Goal: Task Accomplishment & Management: Manage account settings

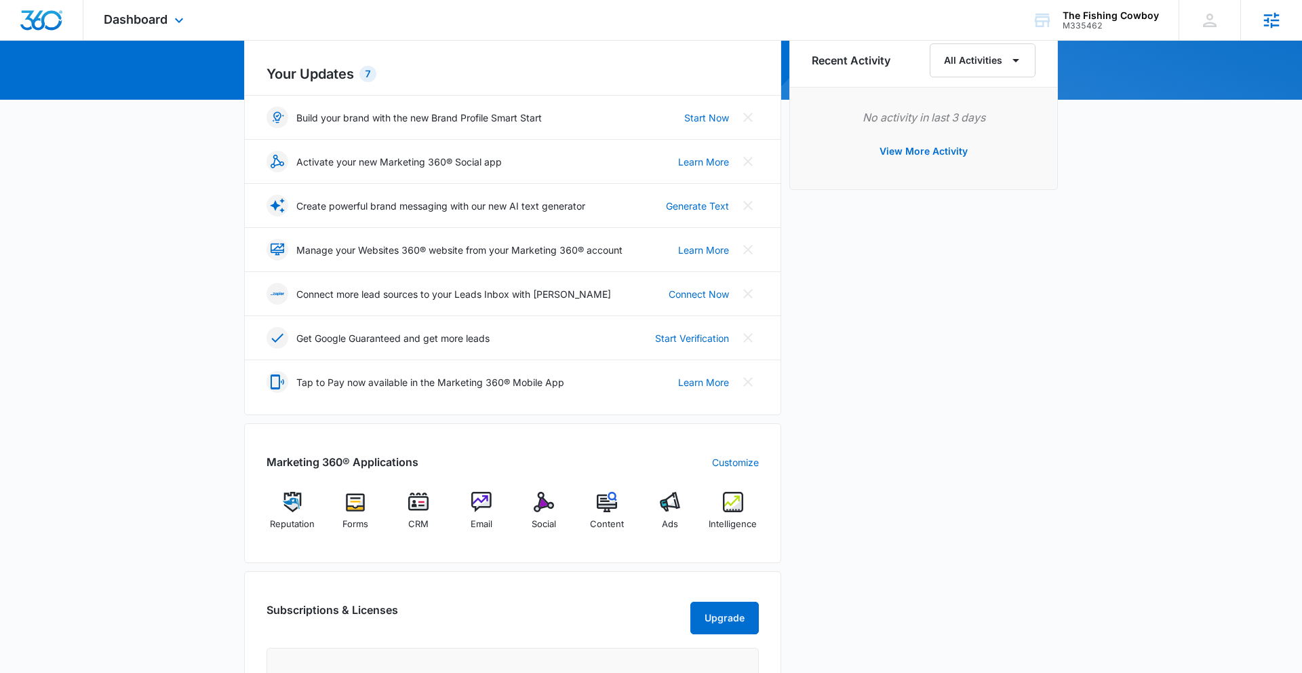
scroll to position [158, 0]
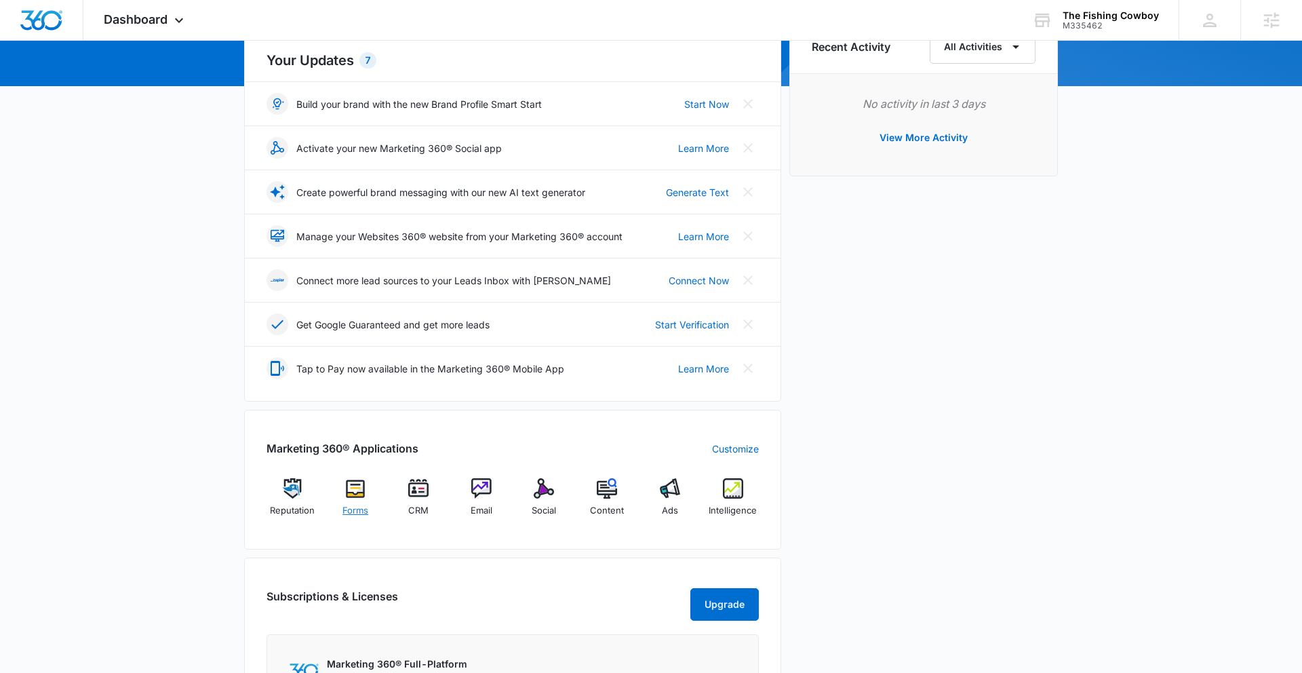
click at [360, 501] on div "Forms" at bounding box center [356, 502] width 52 height 49
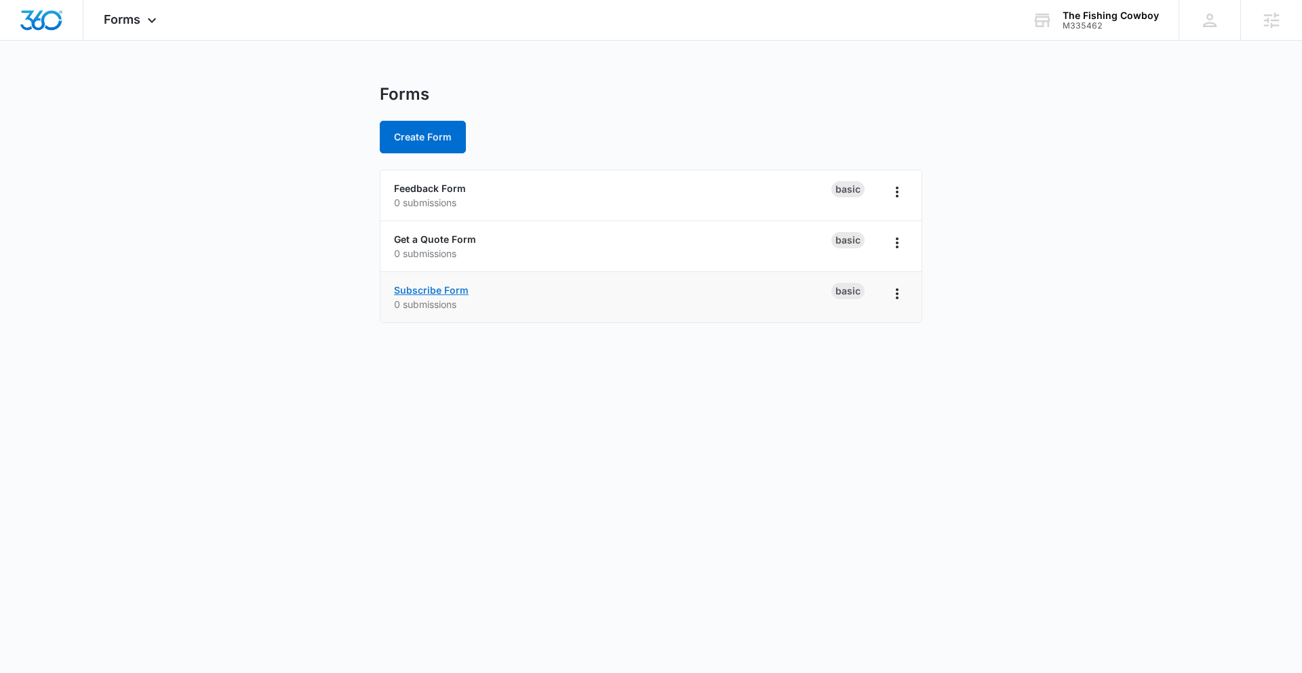
click at [444, 292] on link "Subscribe Form" at bounding box center [431, 290] width 75 height 12
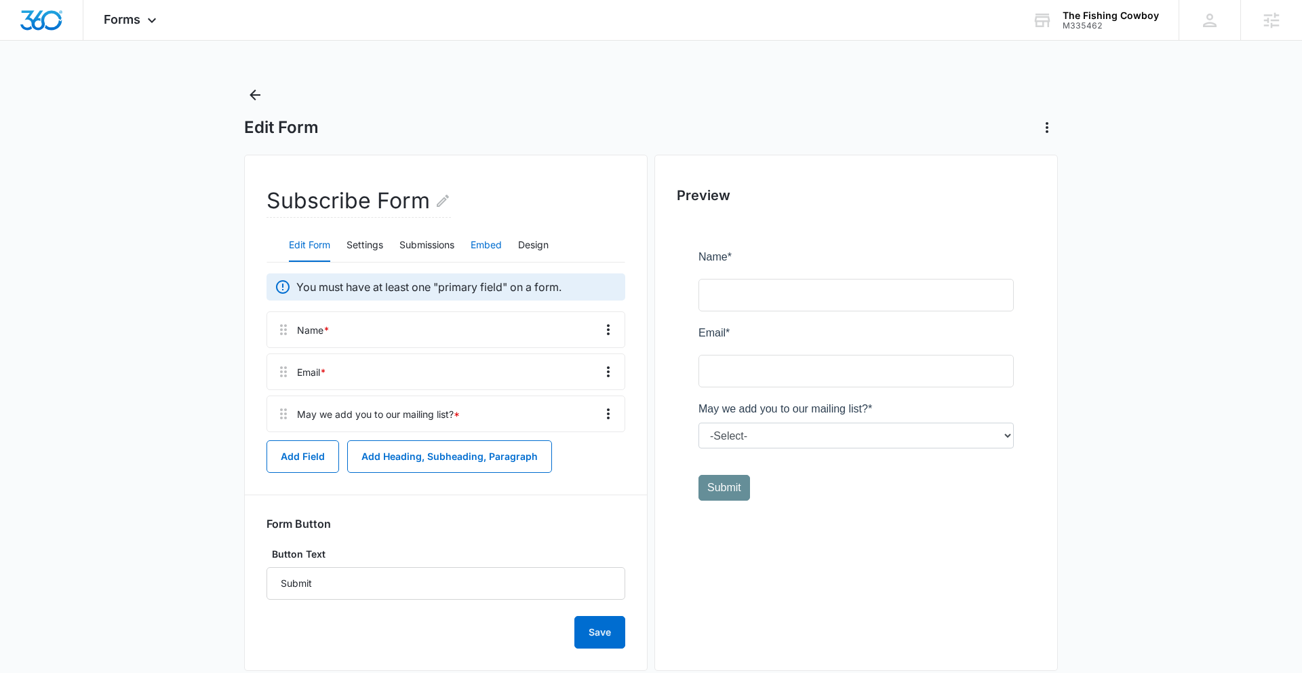
click at [493, 245] on button "Embed" at bounding box center [486, 245] width 31 height 33
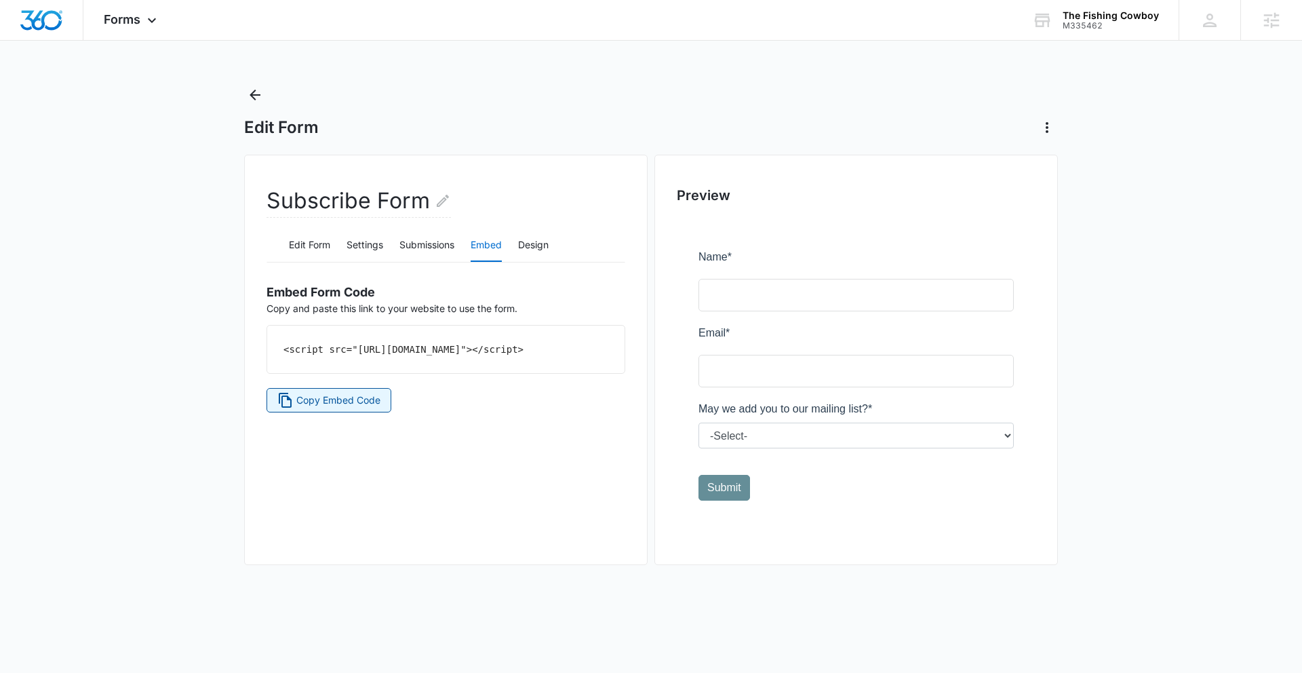
drag, startPoint x: 342, startPoint y: 416, endPoint x: 685, endPoint y: 492, distance: 351.5
click at [342, 408] on span "Copy Embed Code" at bounding box center [338, 400] width 84 height 15
click at [255, 96] on icon "Back" at bounding box center [255, 95] width 16 height 16
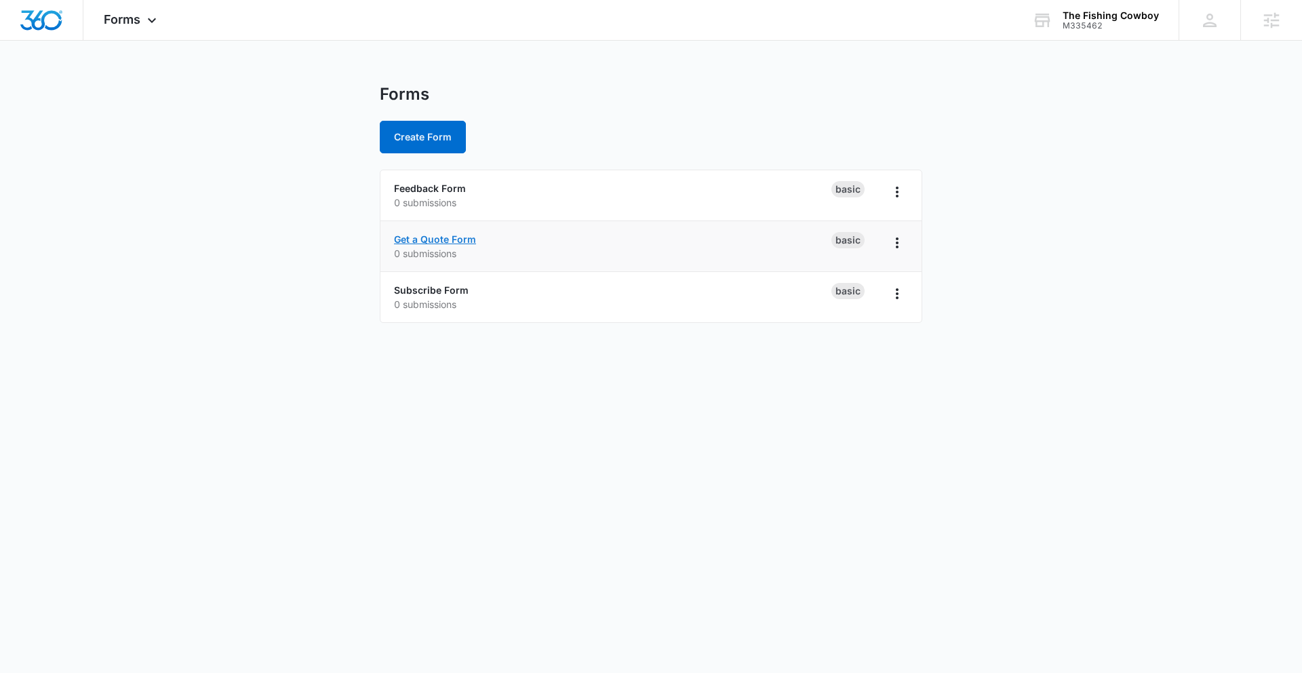
click at [449, 237] on link "Get a Quote Form" at bounding box center [435, 239] width 82 height 12
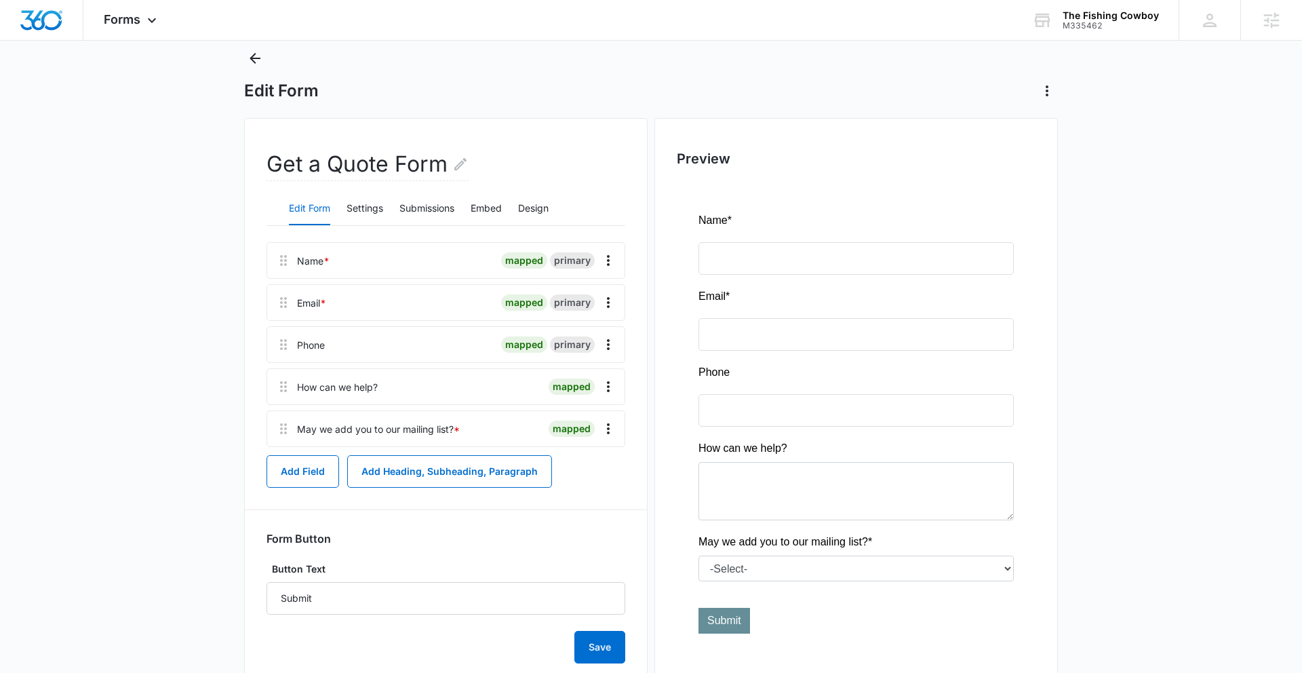
scroll to position [21, 0]
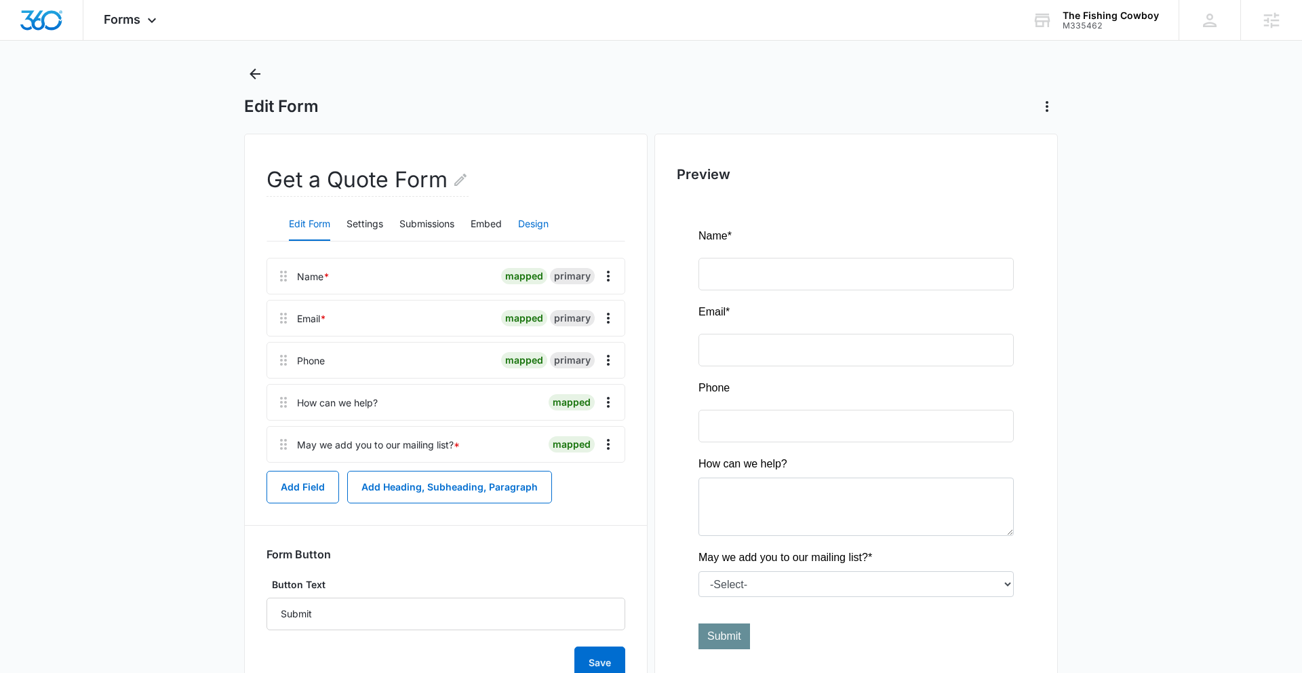
click at [543, 229] on button "Design" at bounding box center [533, 224] width 31 height 33
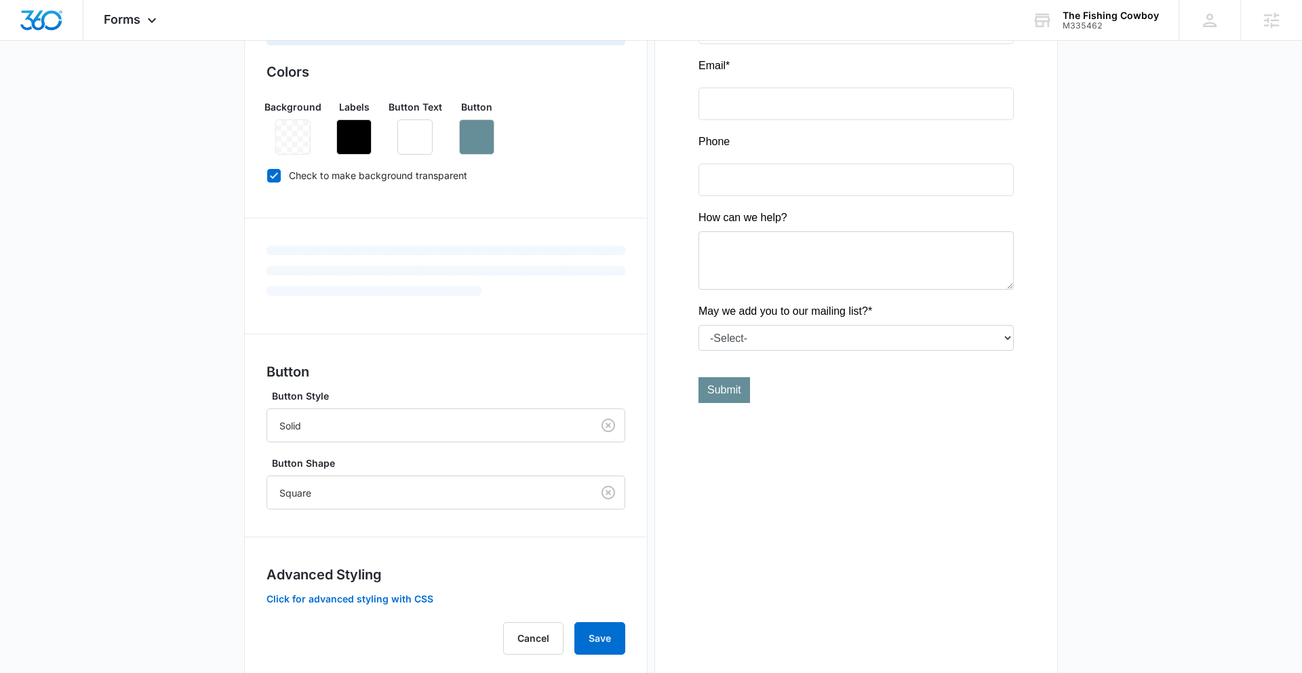
scroll to position [298, 0]
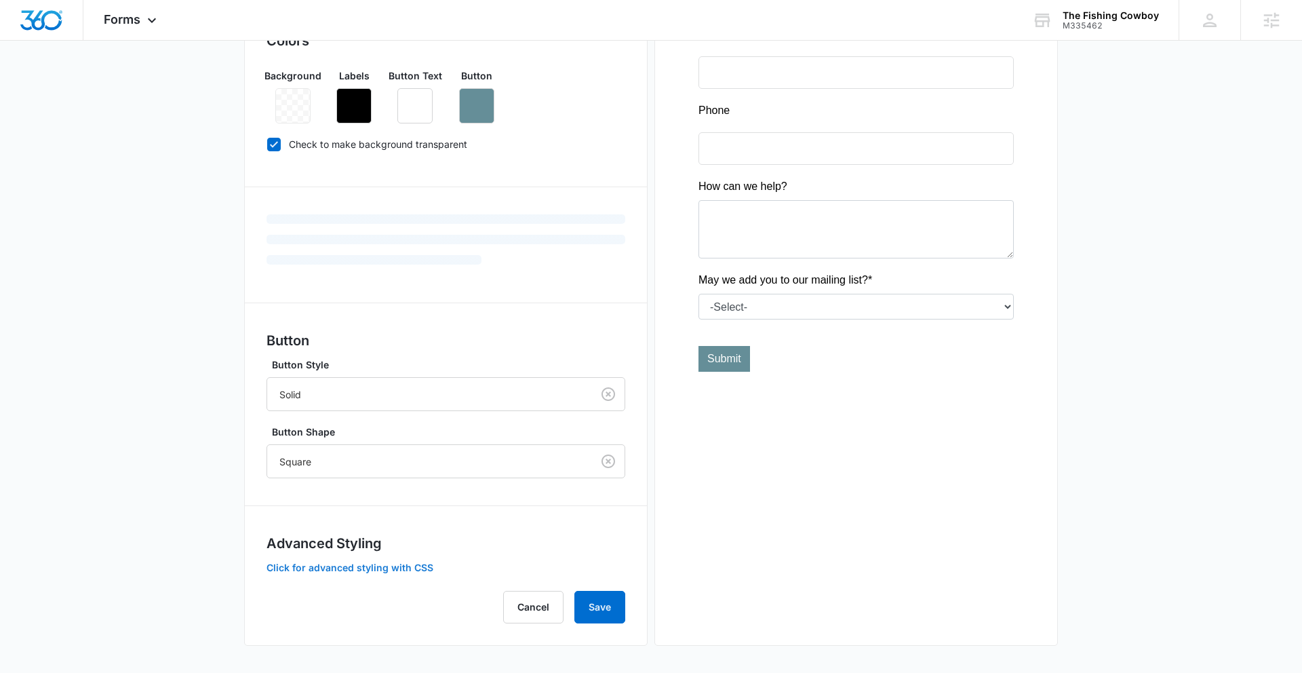
click at [414, 566] on button "Click for advanced styling with CSS" at bounding box center [350, 567] width 167 height 9
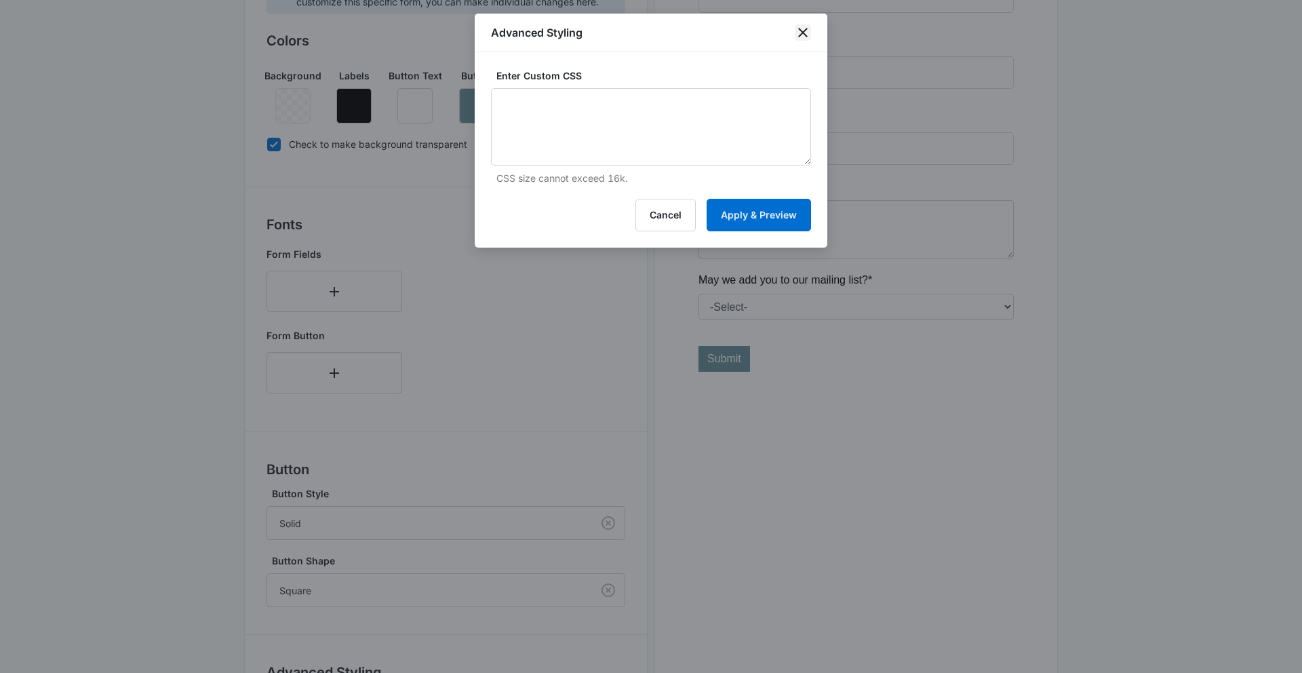
drag, startPoint x: 807, startPoint y: 31, endPoint x: 800, endPoint y: 36, distance: 9.2
click at [807, 31] on icon "close" at bounding box center [803, 32] width 16 height 16
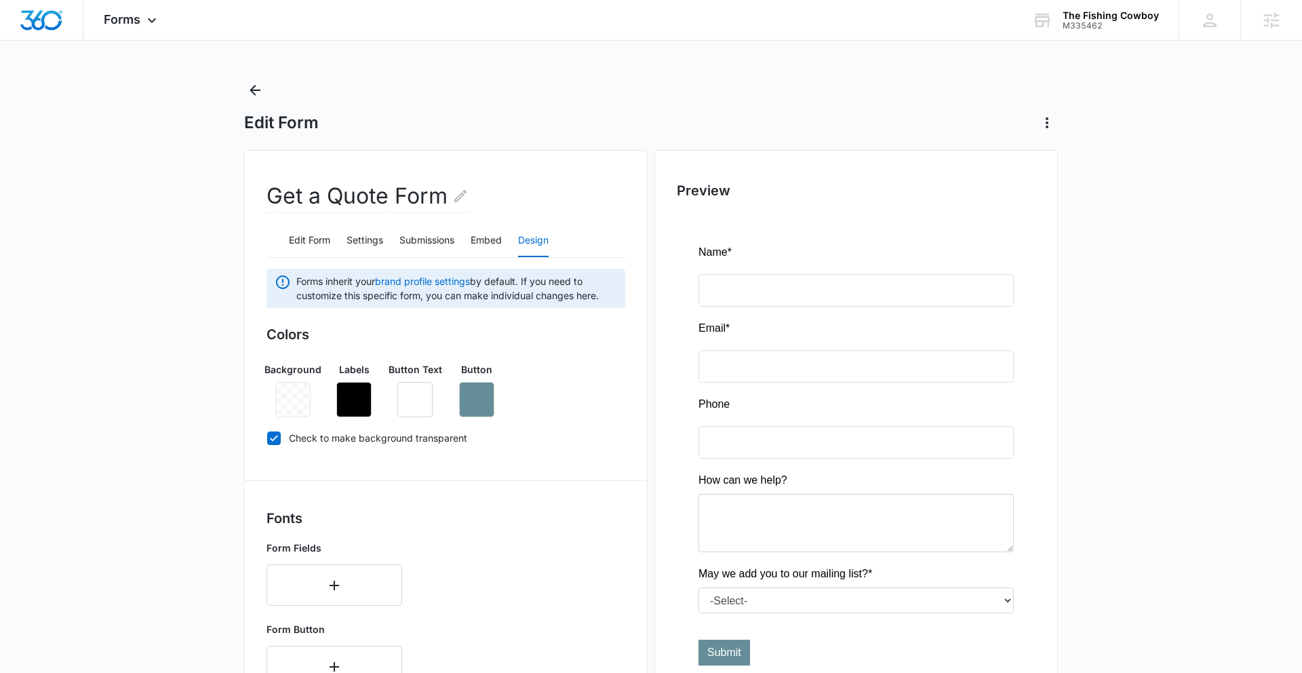
scroll to position [0, 0]
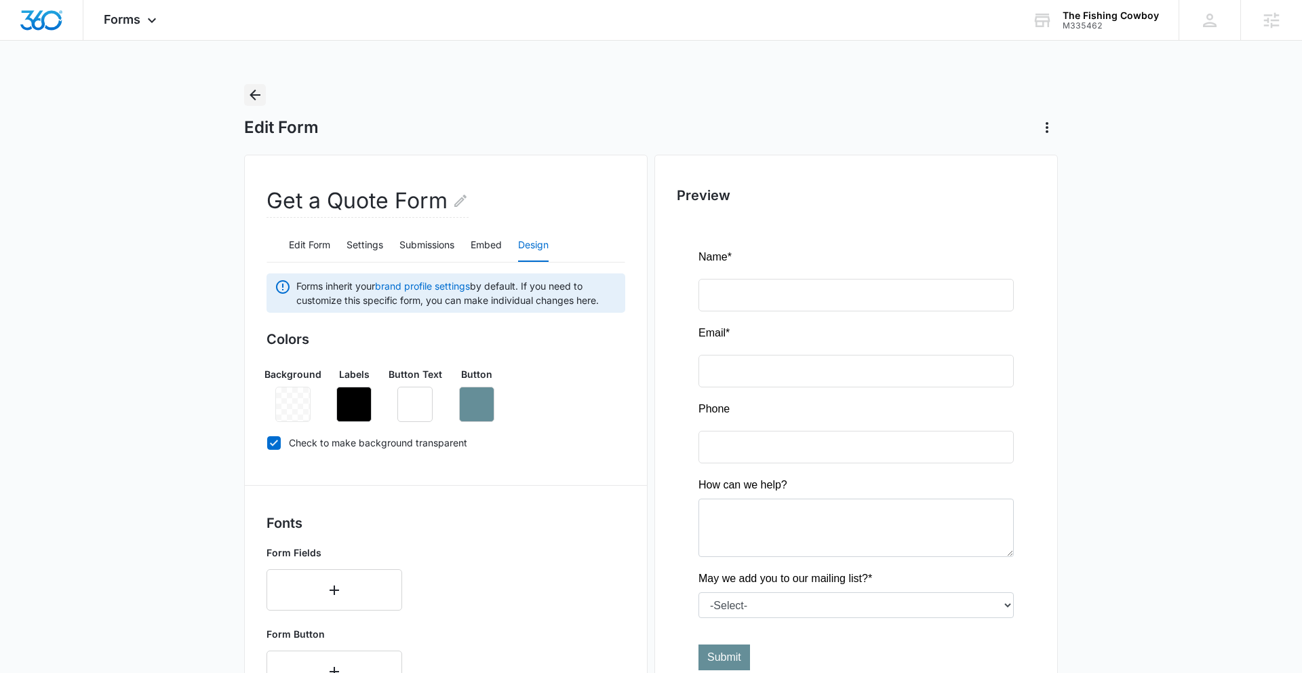
click at [254, 100] on icon "Back" at bounding box center [255, 95] width 16 height 16
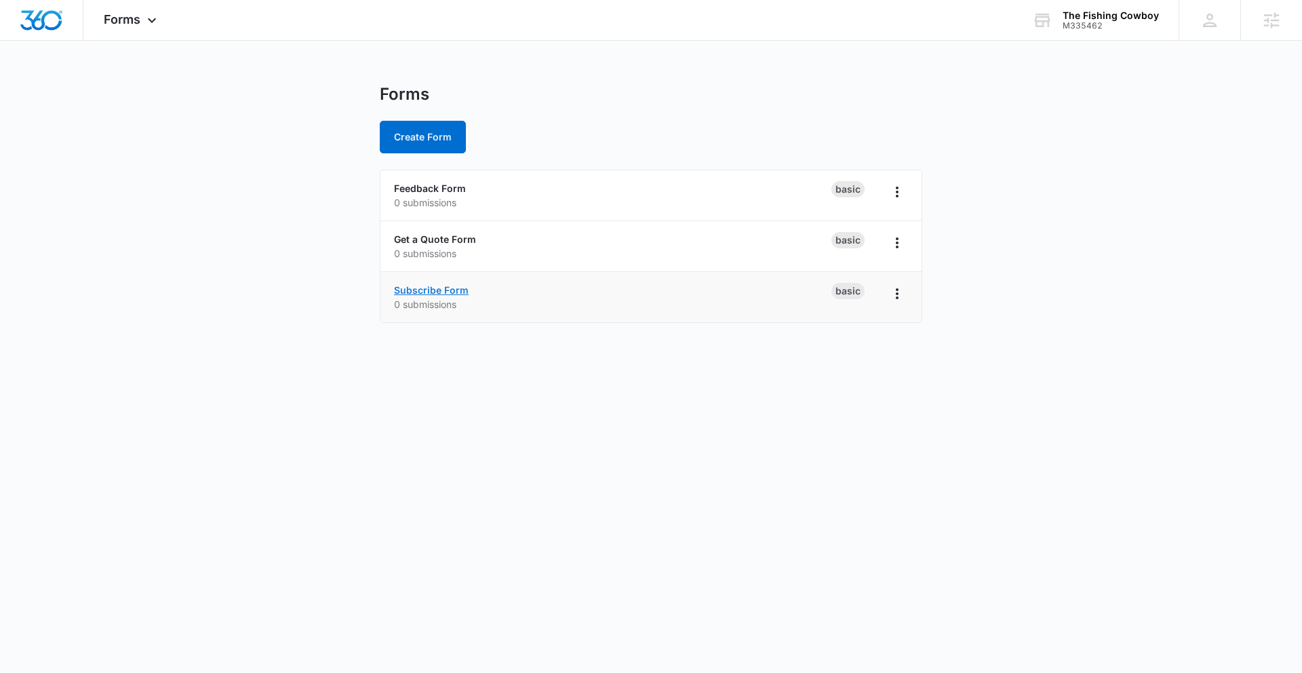
click at [440, 293] on link "Subscribe Form" at bounding box center [431, 290] width 75 height 12
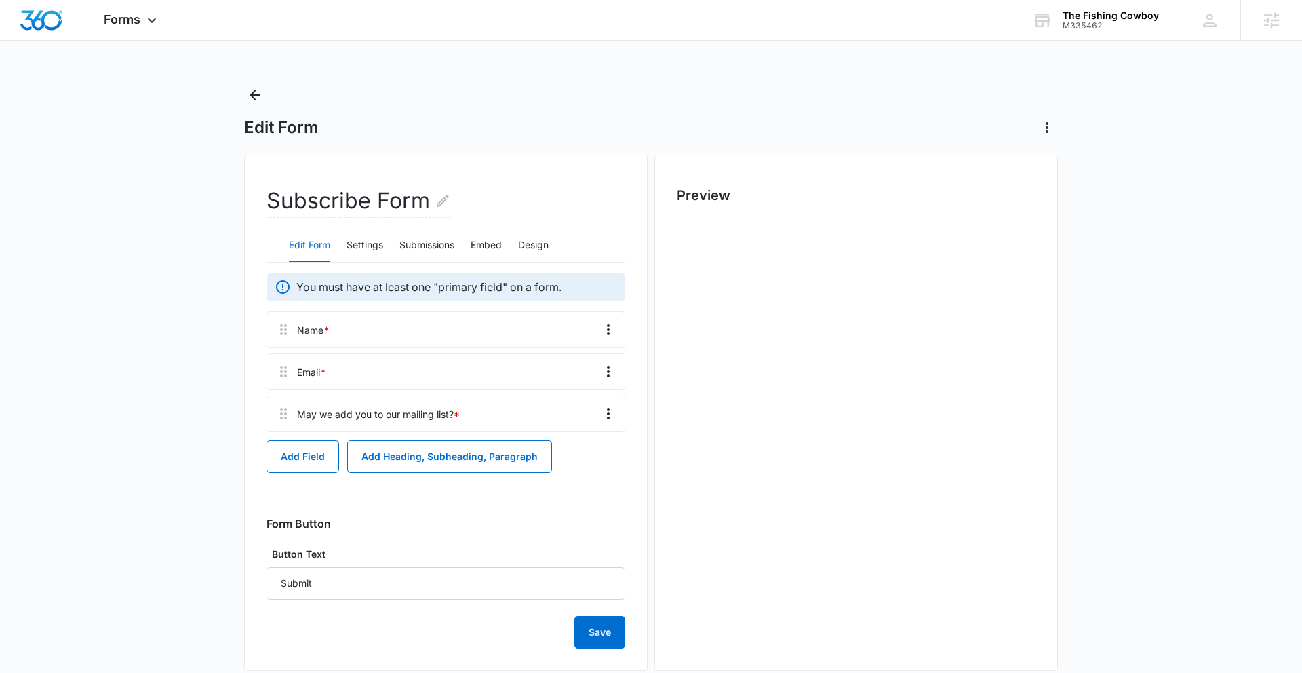
scroll to position [25, 0]
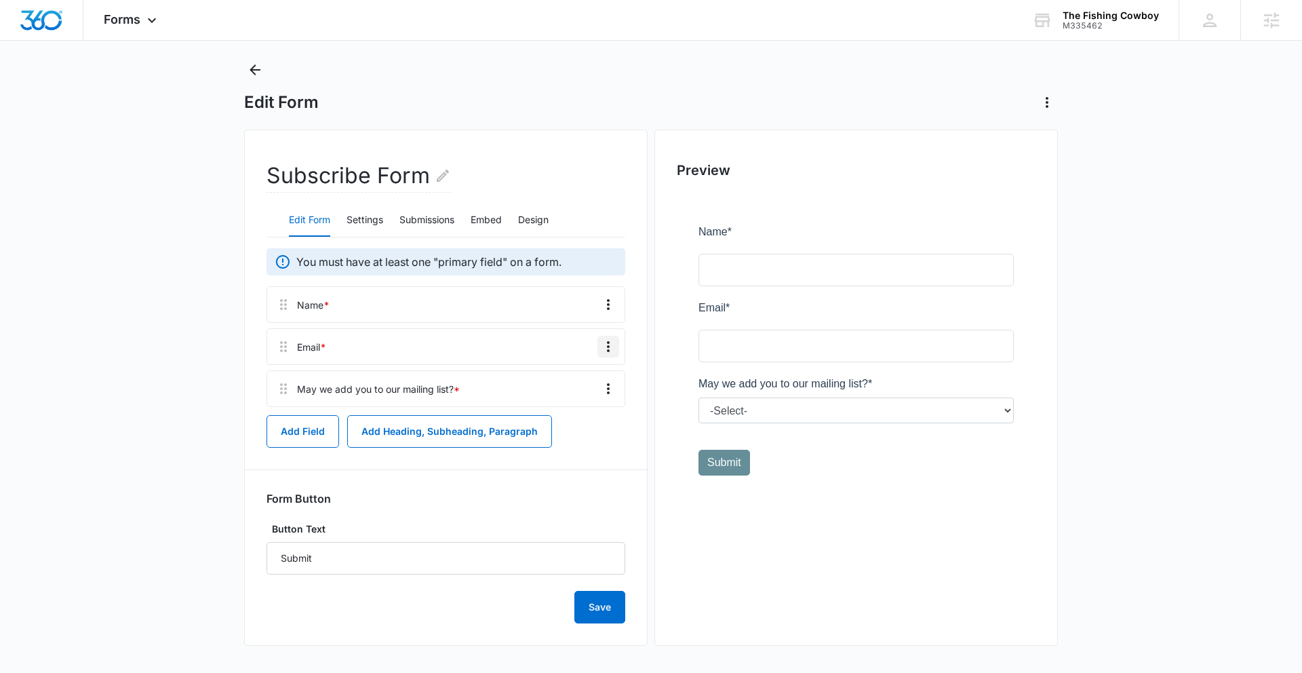
click at [608, 345] on icon "Overflow Menu" at bounding box center [608, 346] width 16 height 16
click at [578, 383] on div "Edit" at bounding box center [572, 384] width 28 height 9
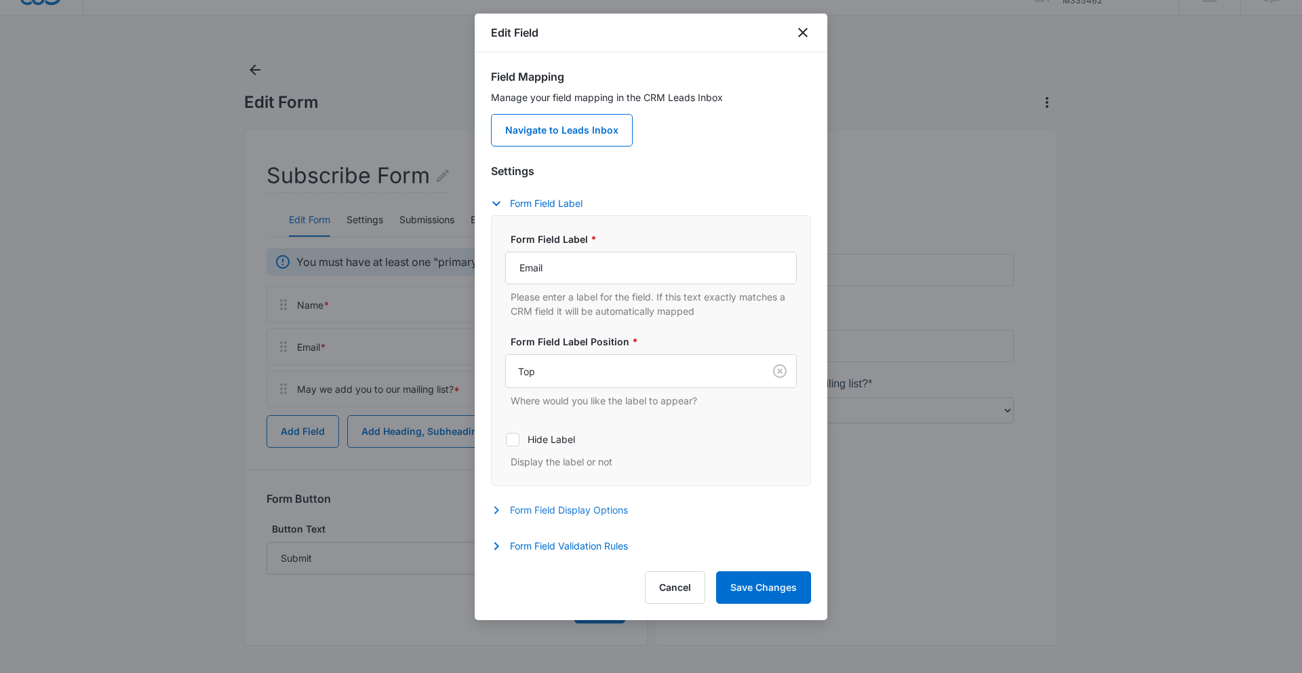
click at [587, 515] on button "Form Field Display Options" at bounding box center [566, 510] width 151 height 16
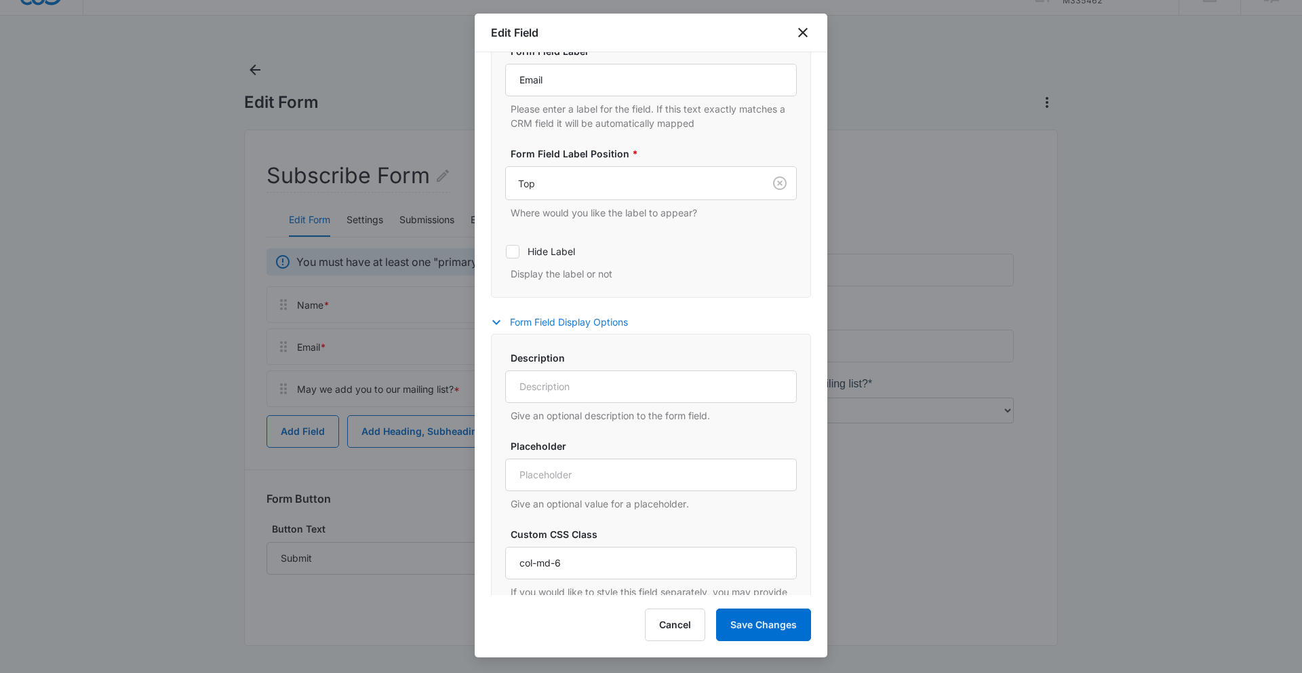
scroll to position [246, 0]
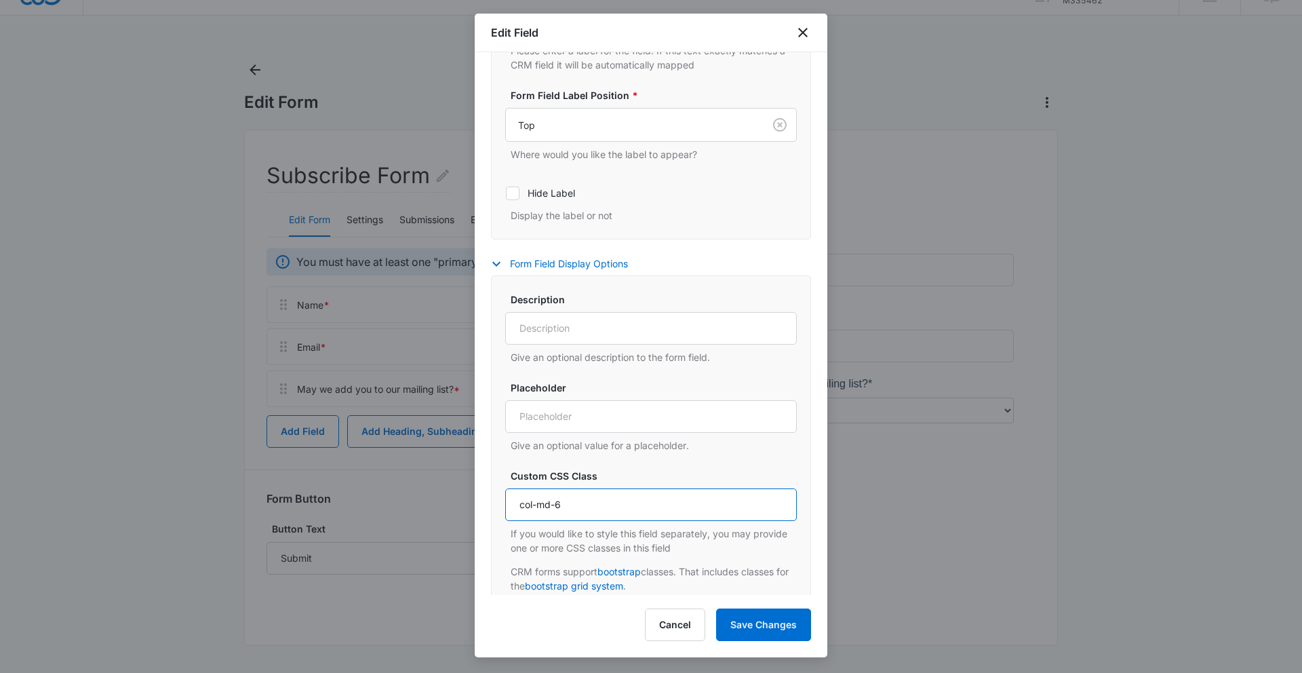
click at [606, 508] on input "col-md-6" at bounding box center [651, 504] width 292 height 33
click at [754, 581] on button "Save Changes" at bounding box center [763, 624] width 95 height 33
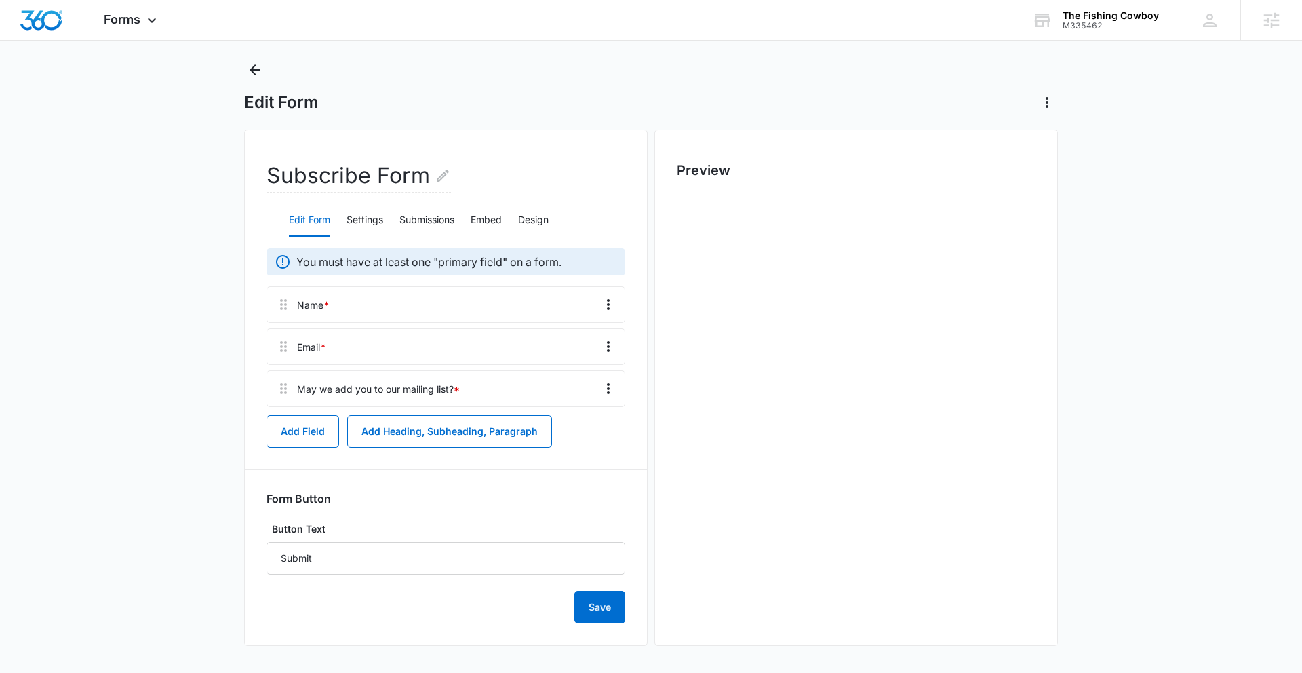
scroll to position [0, 0]
click at [595, 581] on button "Save" at bounding box center [600, 607] width 51 height 33
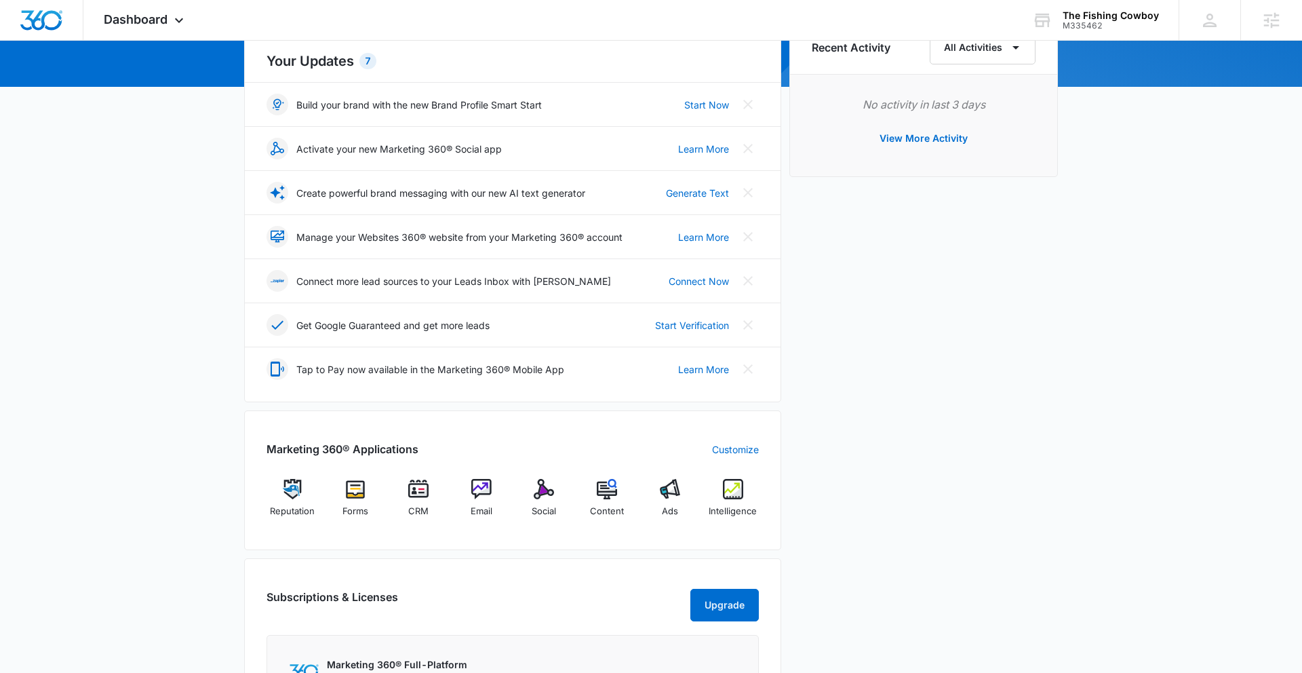
scroll to position [174, 0]
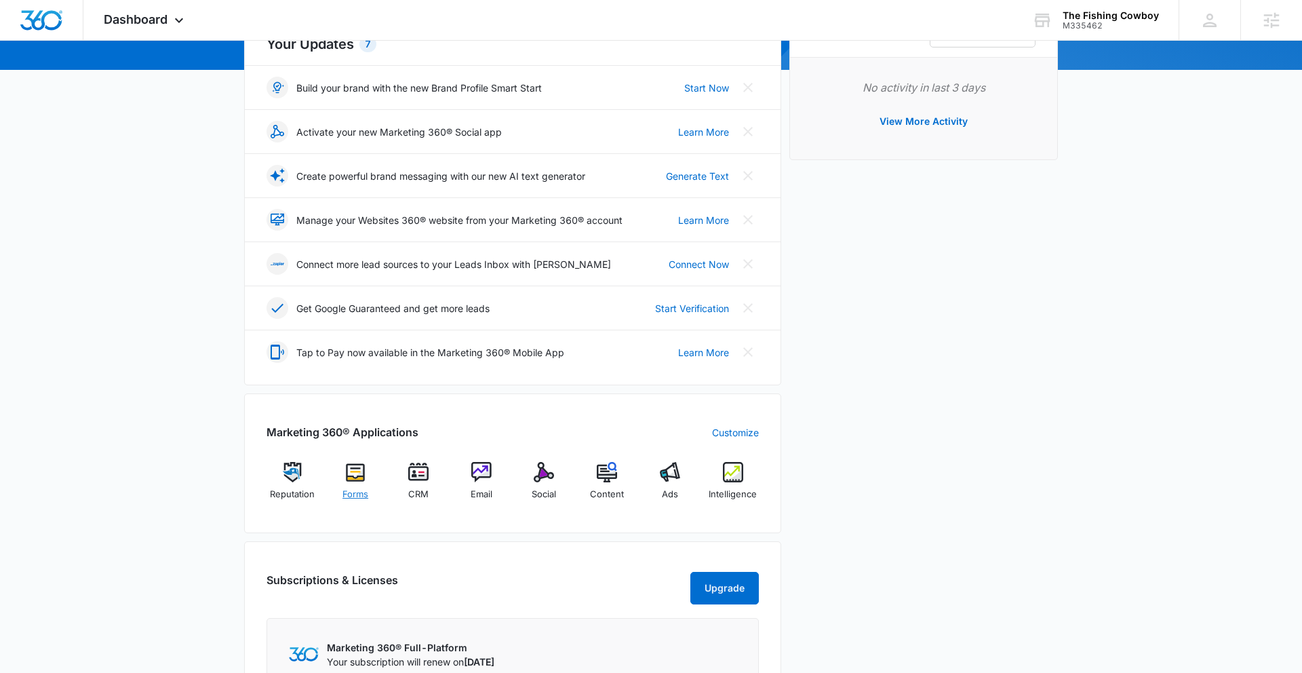
click at [360, 477] on img at bounding box center [355, 472] width 20 height 20
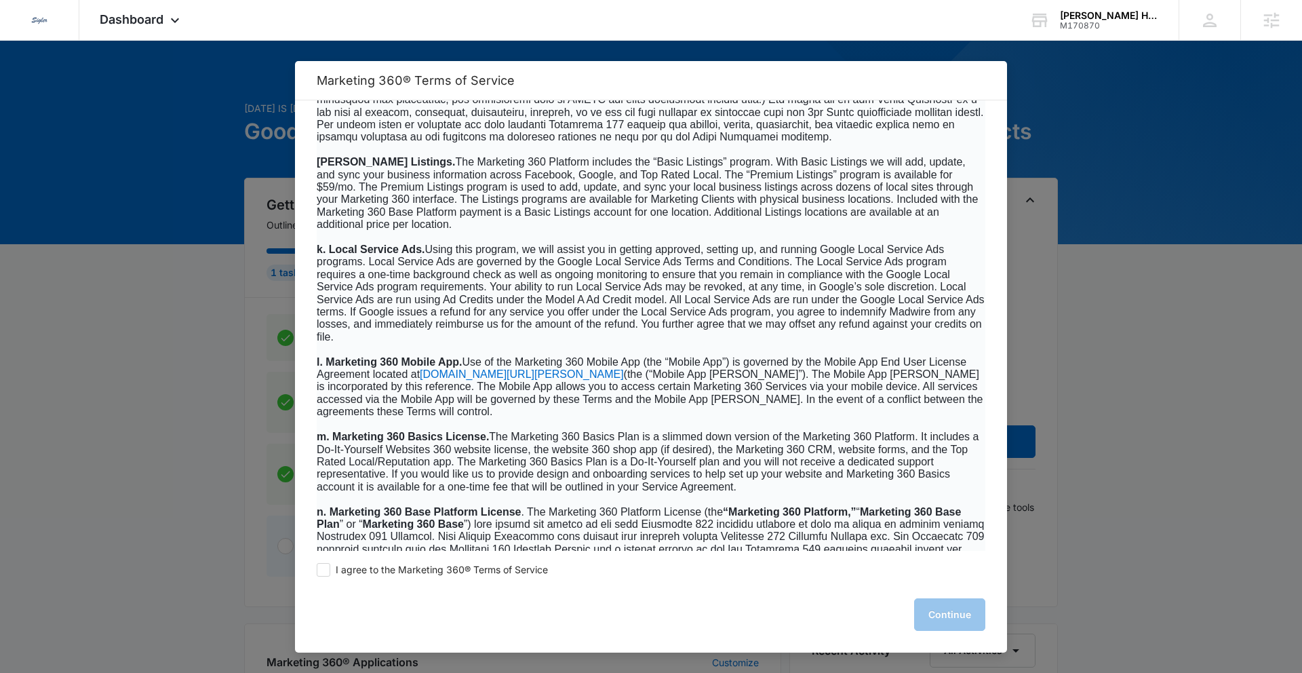
scroll to position [1979, 0]
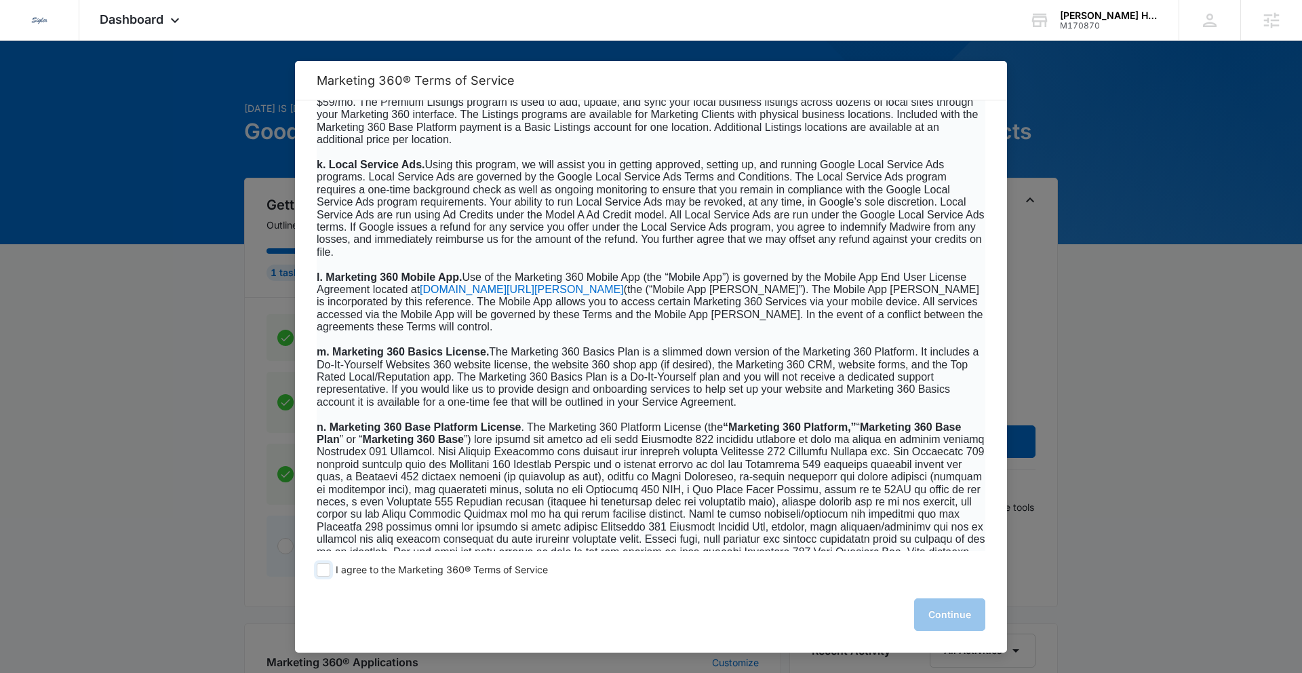
click at [324, 571] on span at bounding box center [324, 570] width 14 height 14
click at [324, 571] on input "I agree to the Marketing 360® Terms of Service" at bounding box center [324, 570] width 14 height 14
checkbox input "true"
click at [964, 617] on button "Continue" at bounding box center [949, 614] width 71 height 33
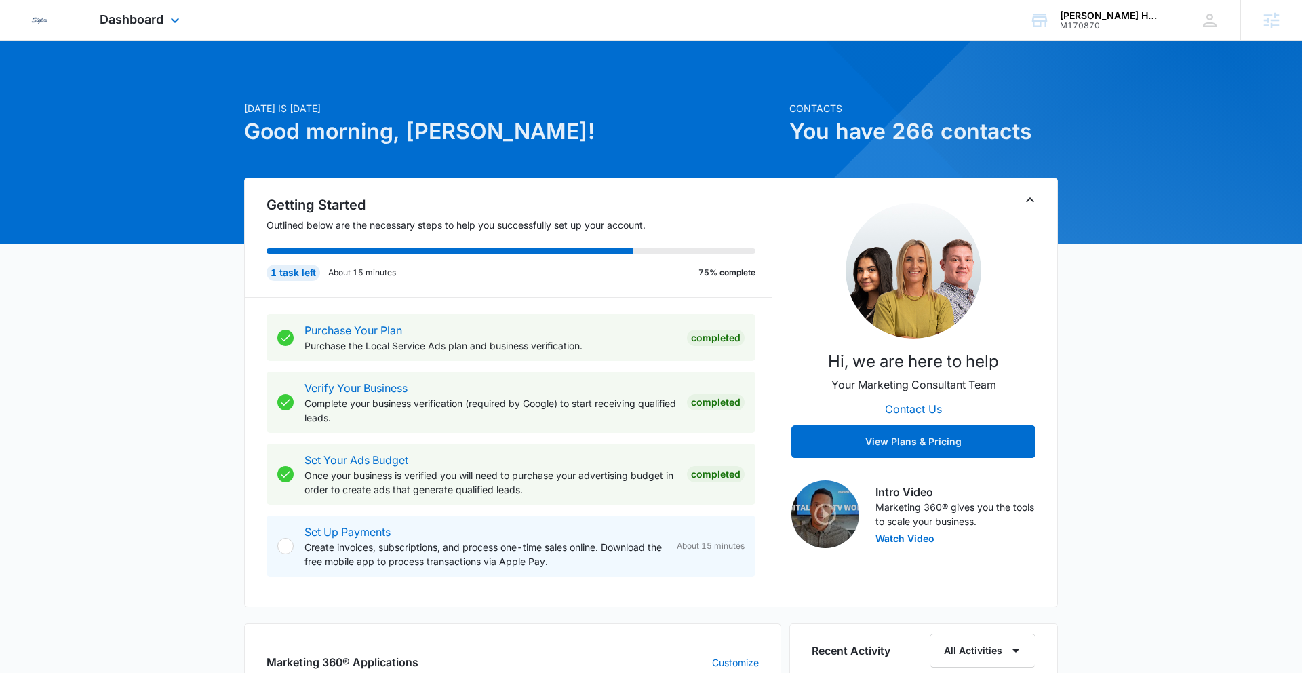
click at [171, 28] on div "Dashboard Apps Reputation Websites Forms CRM Email Social Content Ads Intellige…" at bounding box center [141, 20] width 124 height 40
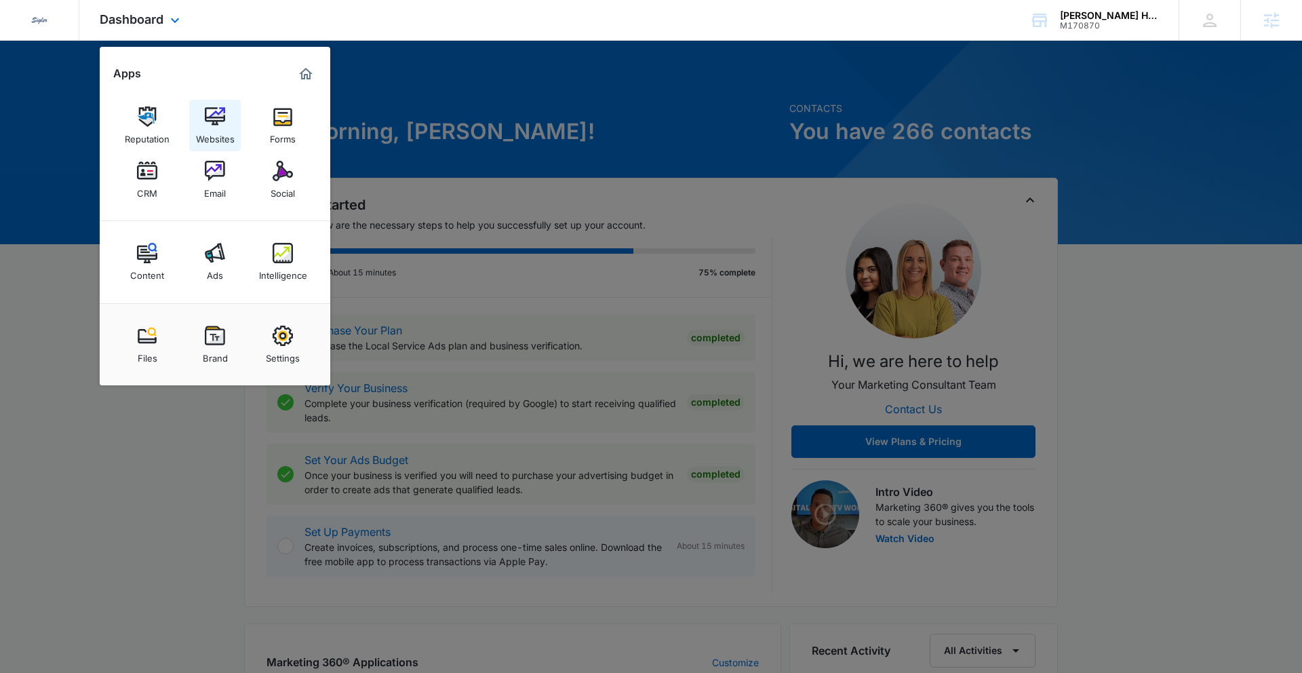
click at [216, 115] on img at bounding box center [215, 116] width 20 height 20
